Goal: Share content

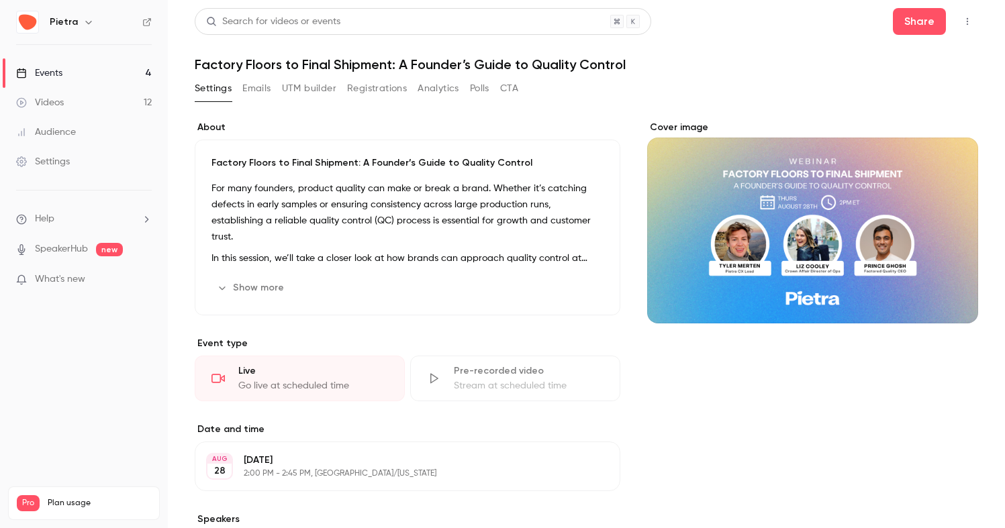
click at [75, 69] on link "Events 4" at bounding box center [84, 73] width 168 height 30
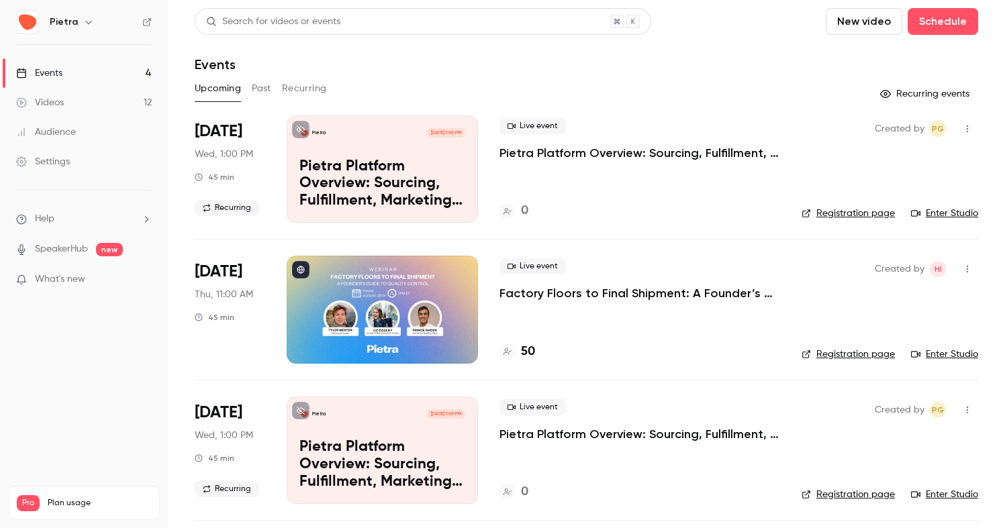
click at [526, 295] on p "Factory Floors to Final Shipment: A Founder’s Guide to Quality Control" at bounding box center [639, 293] width 281 height 16
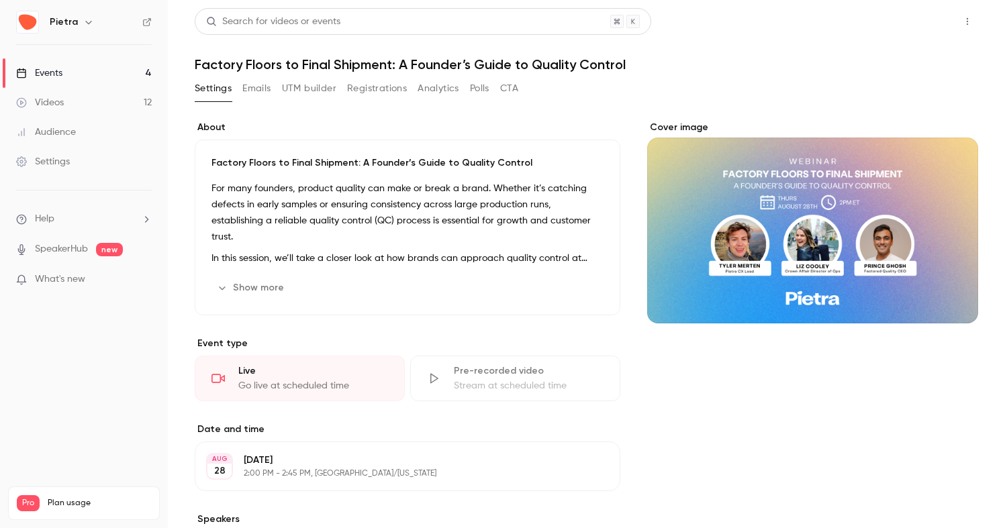
click at [923, 28] on button "Share" at bounding box center [919, 21] width 53 height 27
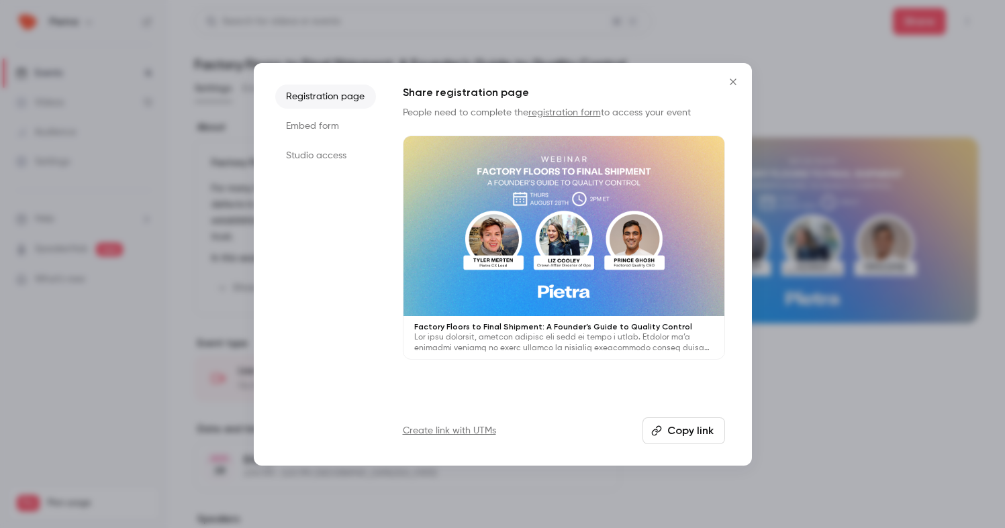
click at [673, 426] on button "Copy link" at bounding box center [683, 430] width 83 height 27
